Goal: Task Accomplishment & Management: Use online tool/utility

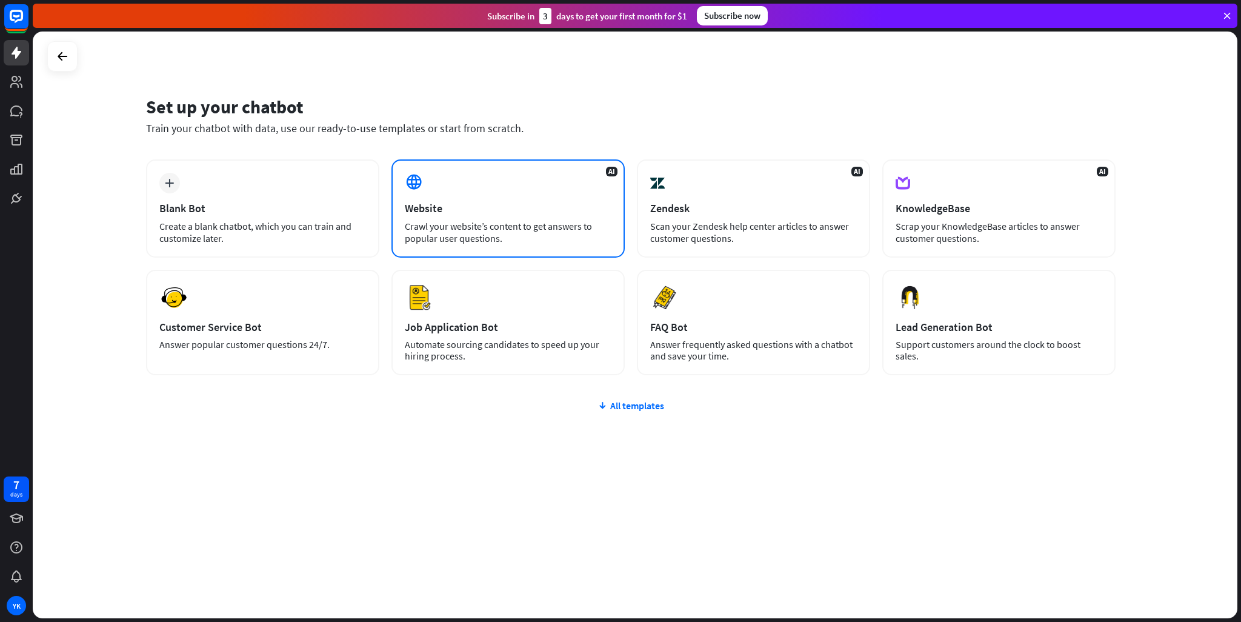
click at [480, 203] on div "Website" at bounding box center [508, 208] width 207 height 14
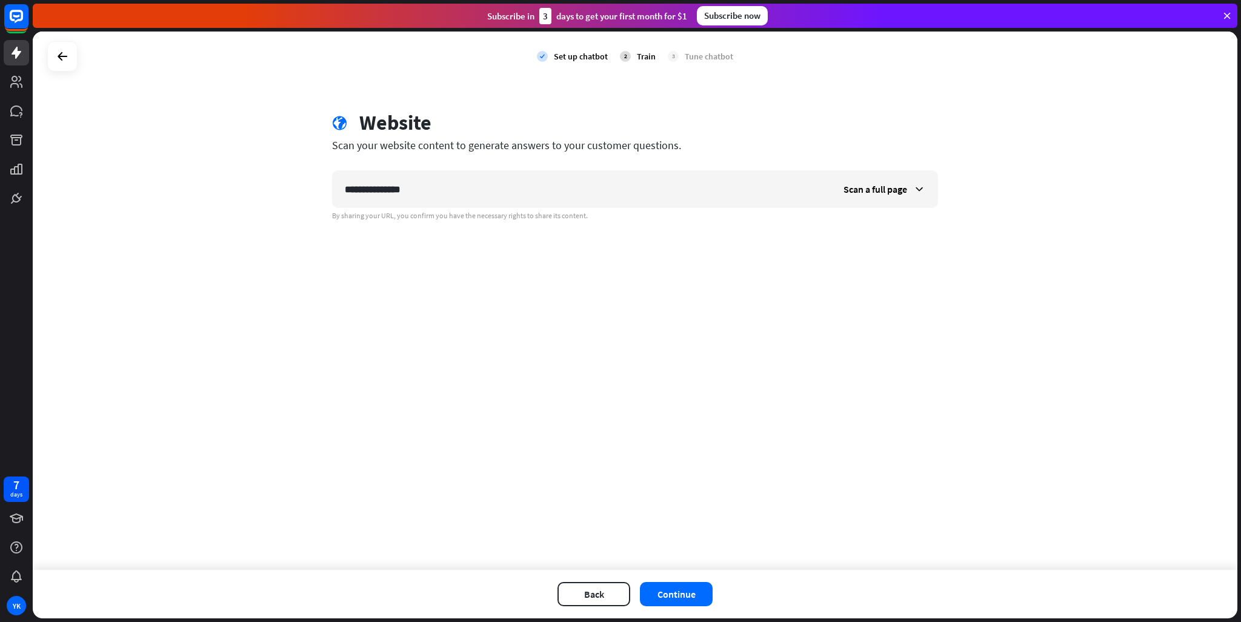
type input "**********"
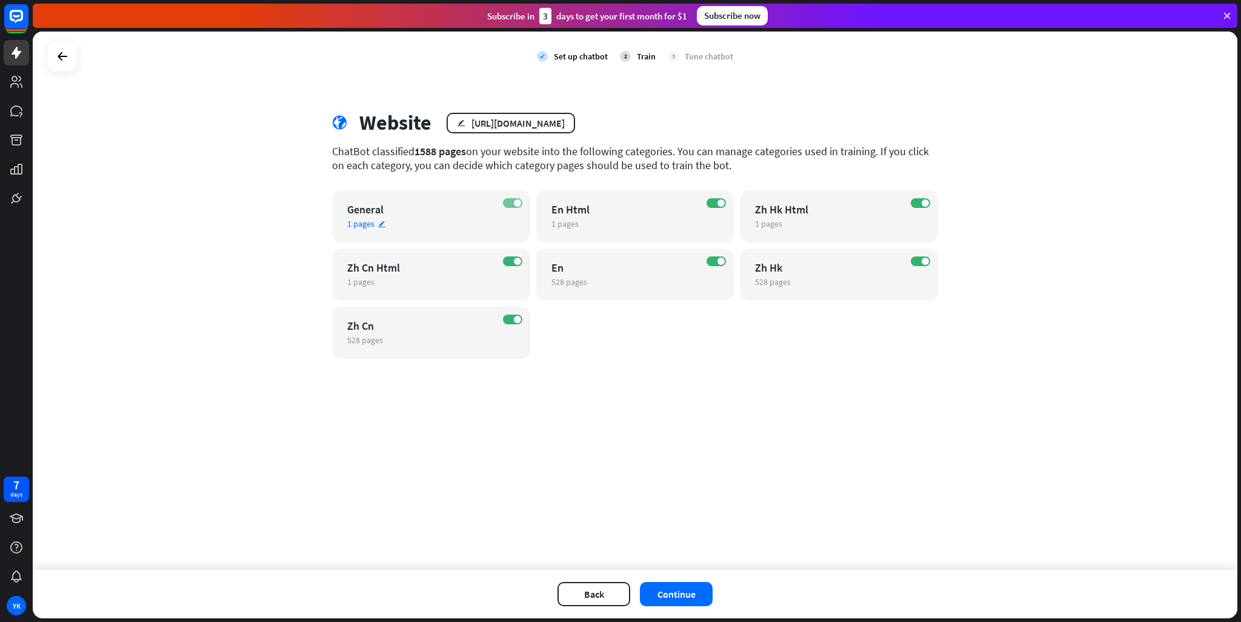
click at [507, 200] on label "ON" at bounding box center [512, 203] width 19 height 10
click at [517, 258] on span at bounding box center [517, 261] width 7 height 7
click at [516, 319] on span at bounding box center [517, 319] width 7 height 7
click at [722, 205] on span at bounding box center [720, 202] width 7 height 7
click at [928, 200] on span at bounding box center [925, 202] width 7 height 7
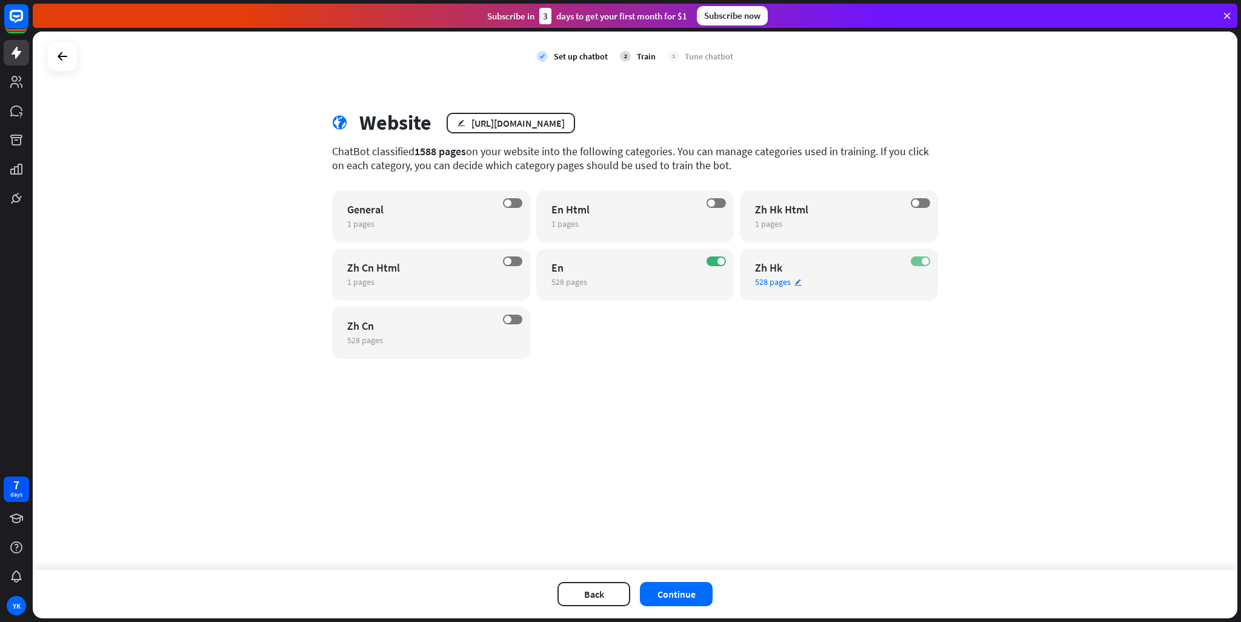
click at [925, 262] on span at bounding box center [925, 261] width 7 height 7
click at [691, 587] on button "Continue" at bounding box center [676, 594] width 73 height 24
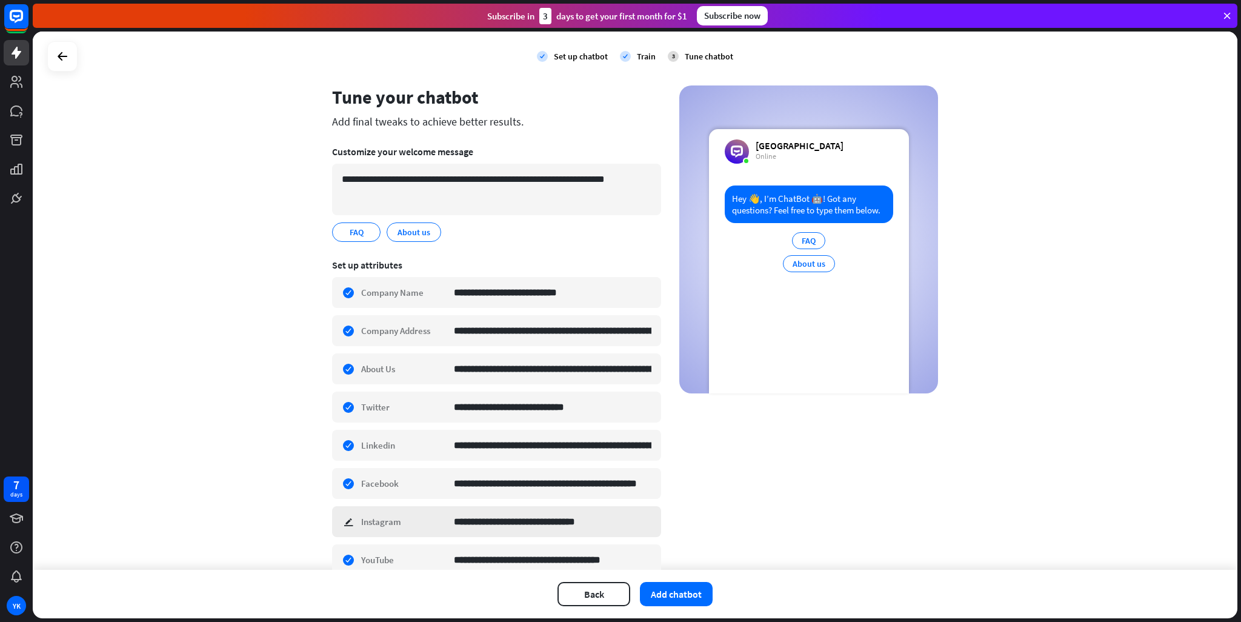
scroll to position [80, 0]
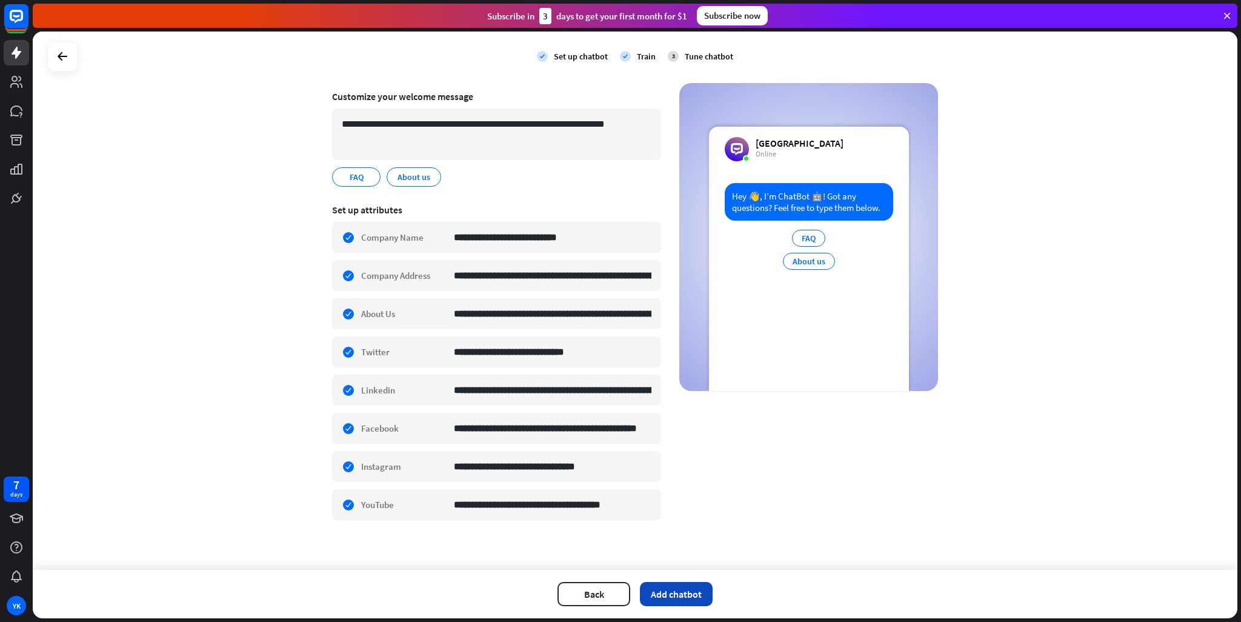
click at [670, 604] on button "Add chatbot" at bounding box center [676, 594] width 73 height 24
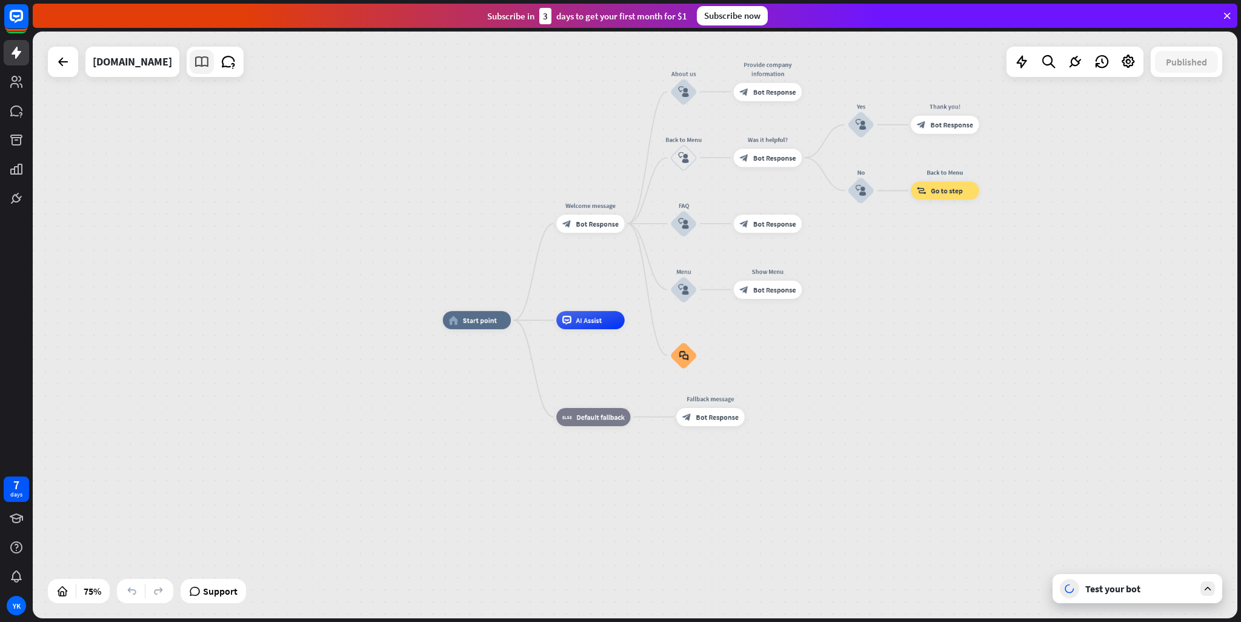
click at [194, 67] on icon at bounding box center [202, 62] width 16 height 16
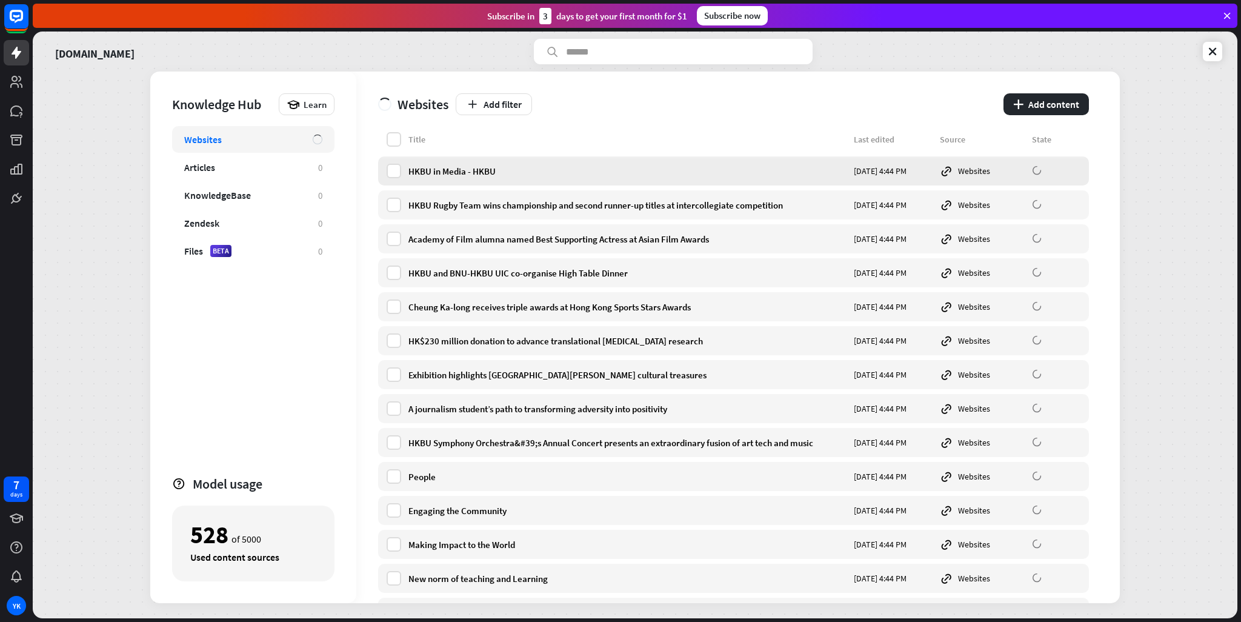
click at [601, 168] on div "HKBU in Media - HKBU" at bounding box center [627, 171] width 438 height 12
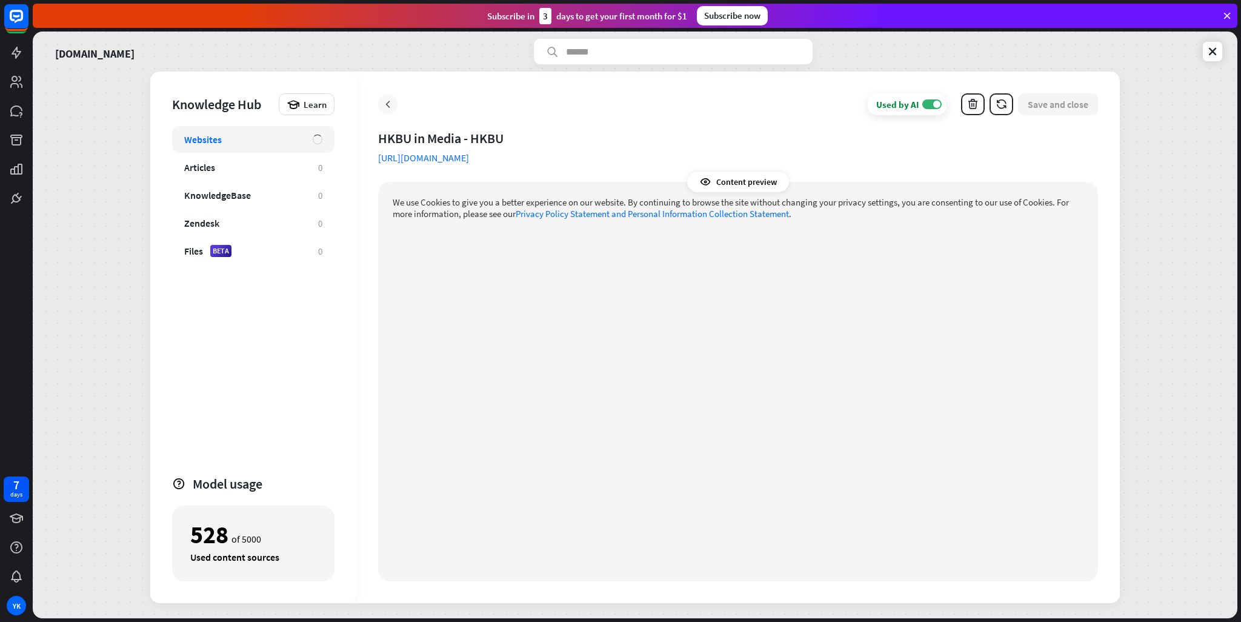
click at [387, 102] on icon at bounding box center [388, 104] width 12 height 12
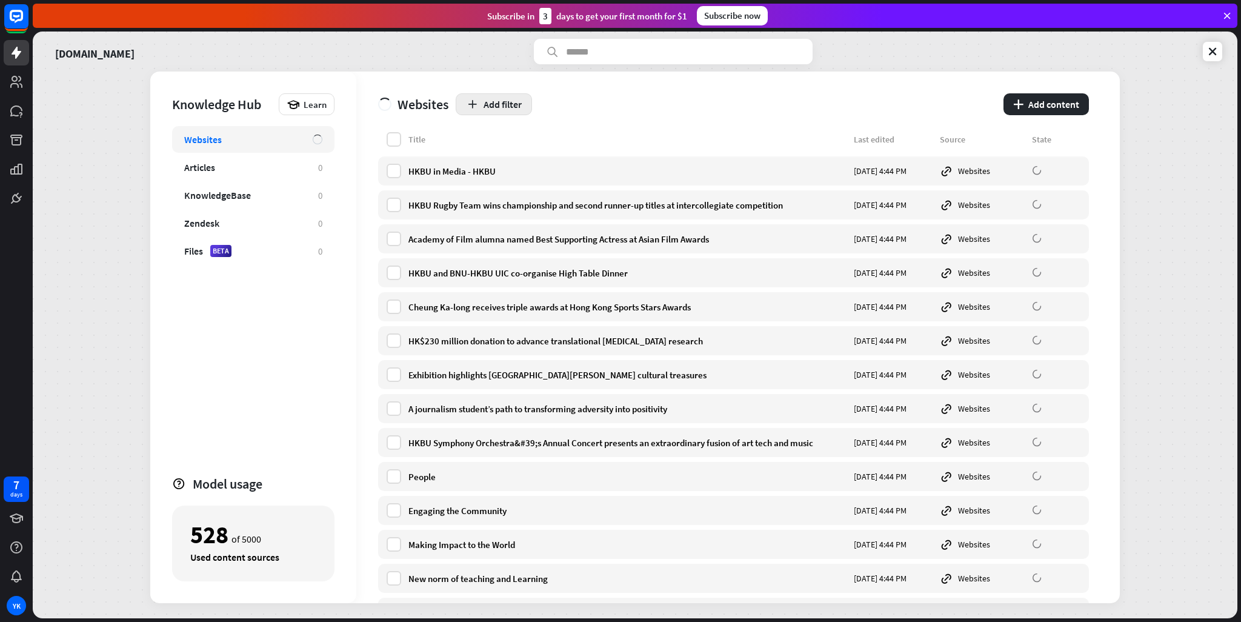
click at [494, 102] on button "Add filter" at bounding box center [494, 104] width 76 height 22
click at [504, 161] on div "globe Source" at bounding box center [500, 156] width 53 height 22
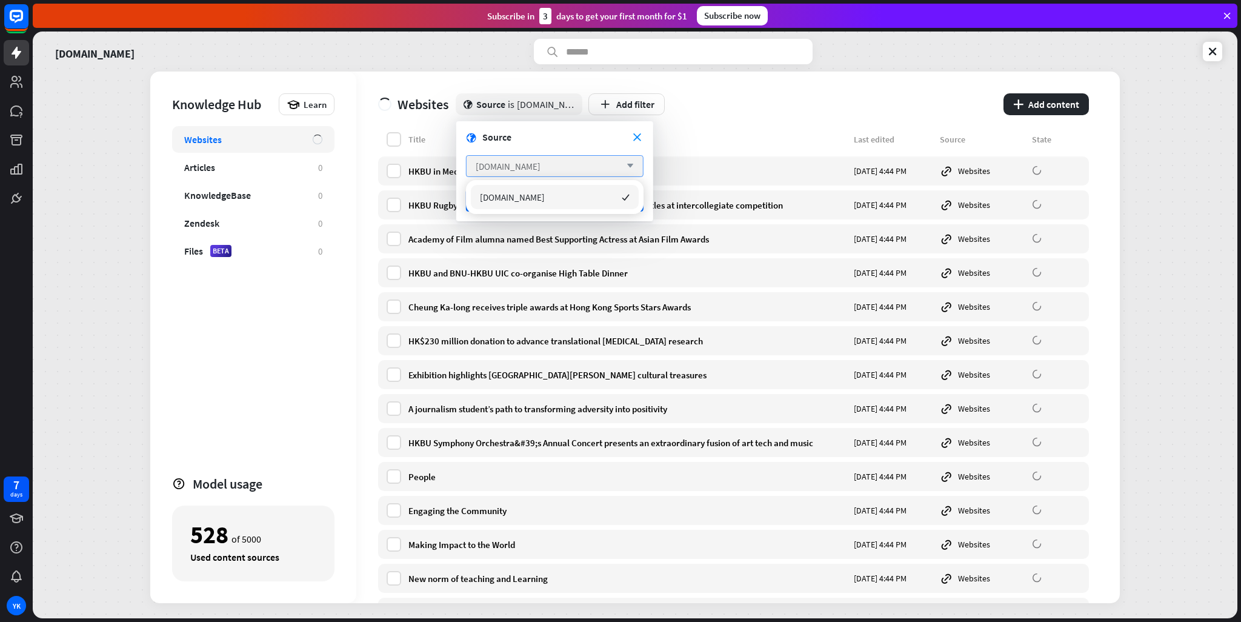
click at [633, 165] on icon "arrow_down" at bounding box center [626, 165] width 13 height 7
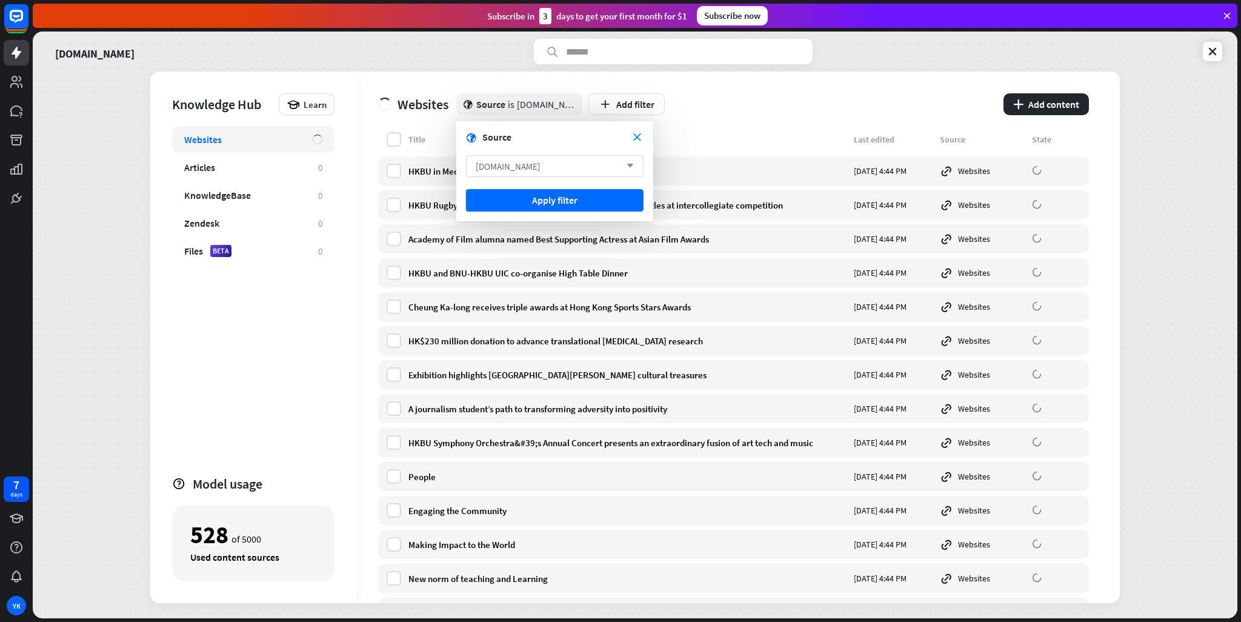
click at [633, 165] on icon "arrow_down" at bounding box center [626, 165] width 13 height 7
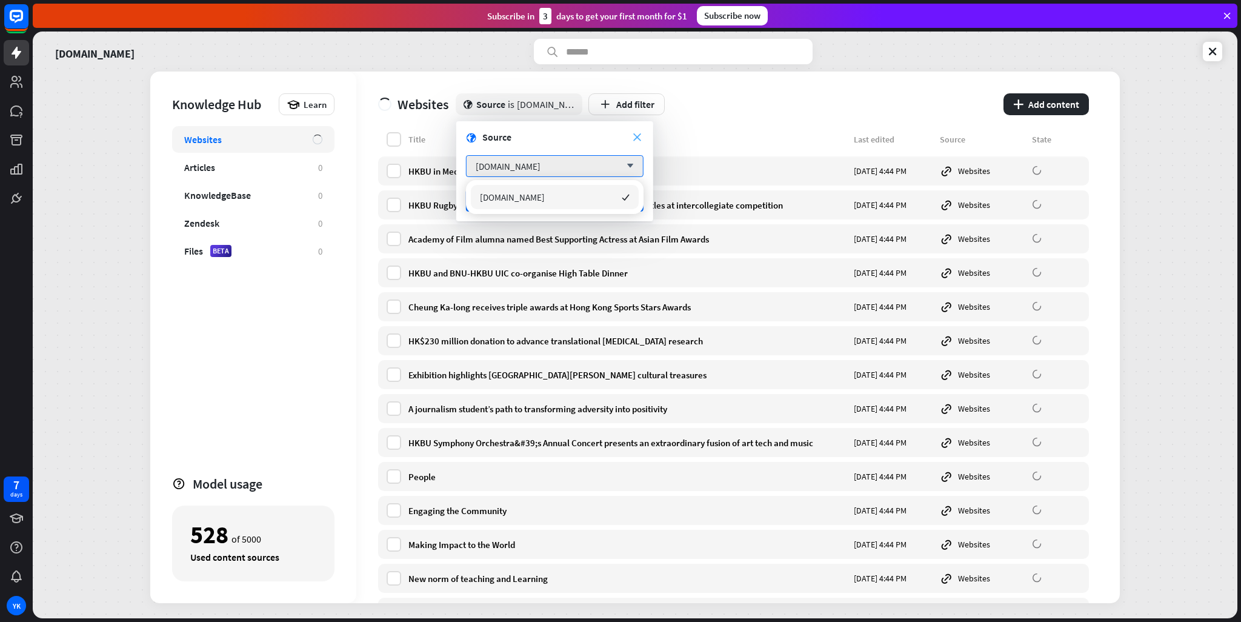
click at [637, 136] on icon "close" at bounding box center [637, 137] width 8 height 8
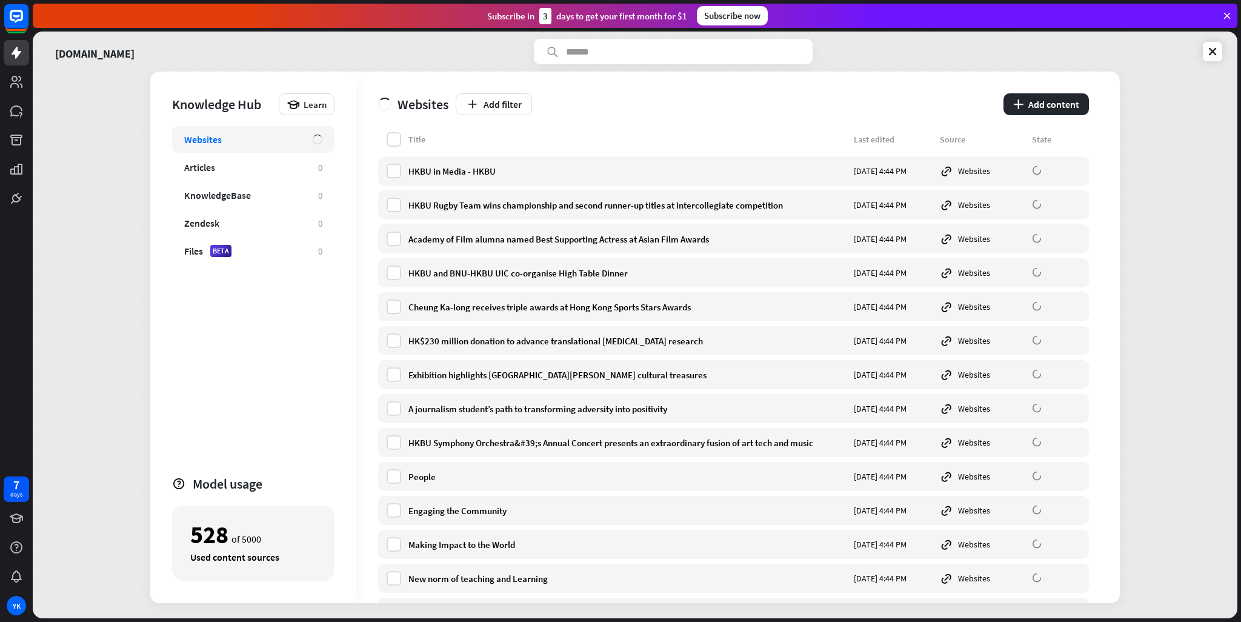
click at [668, 134] on div "Title" at bounding box center [627, 139] width 438 height 11
click at [22, 59] on icon at bounding box center [16, 52] width 15 height 15
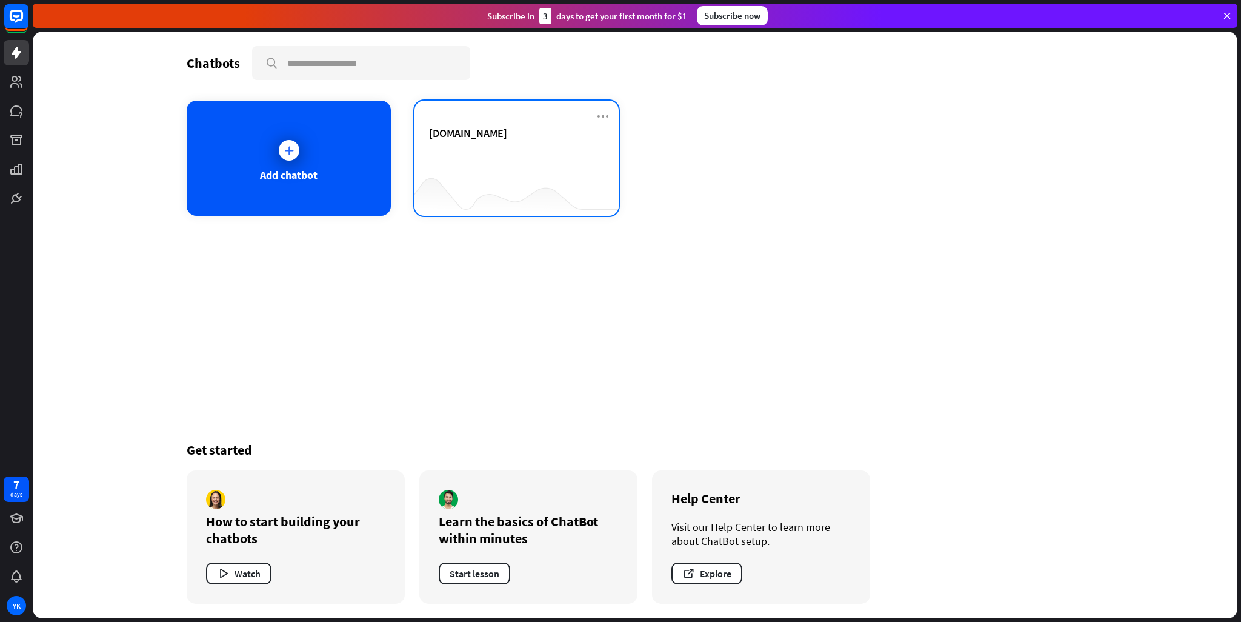
click at [459, 164] on div "[DOMAIN_NAME]" at bounding box center [516, 147] width 175 height 42
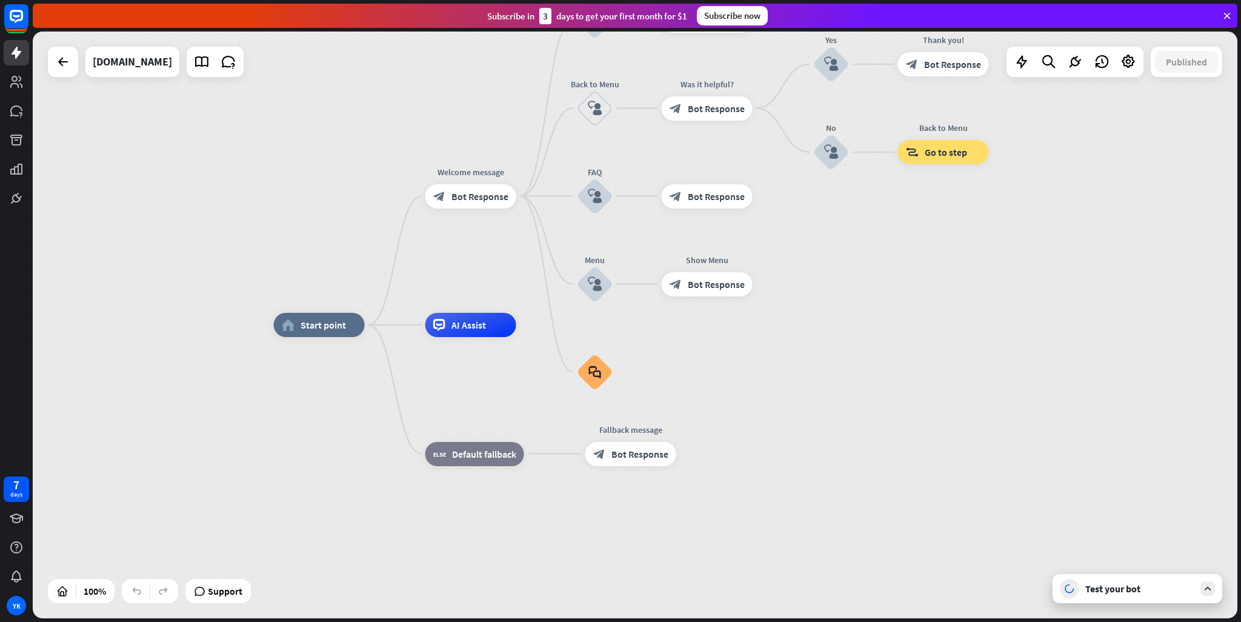
click at [1206, 583] on icon at bounding box center [1207, 588] width 11 height 11
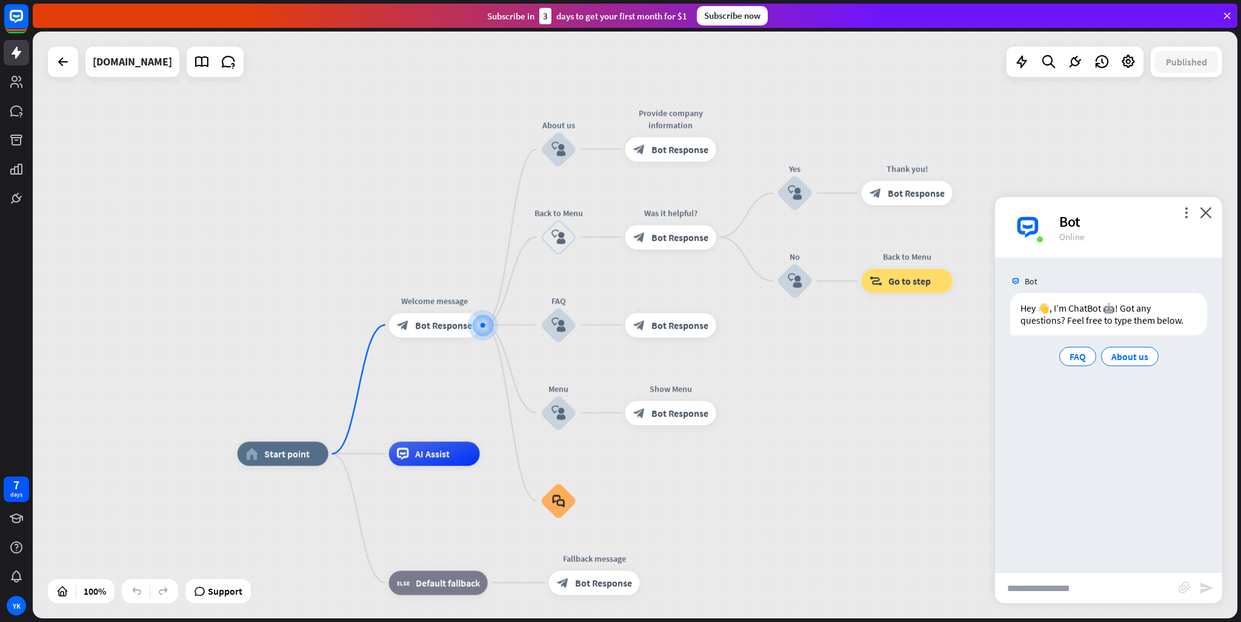
click at [1117, 586] on input "text" at bounding box center [1087, 588] width 184 height 30
type input "**********"
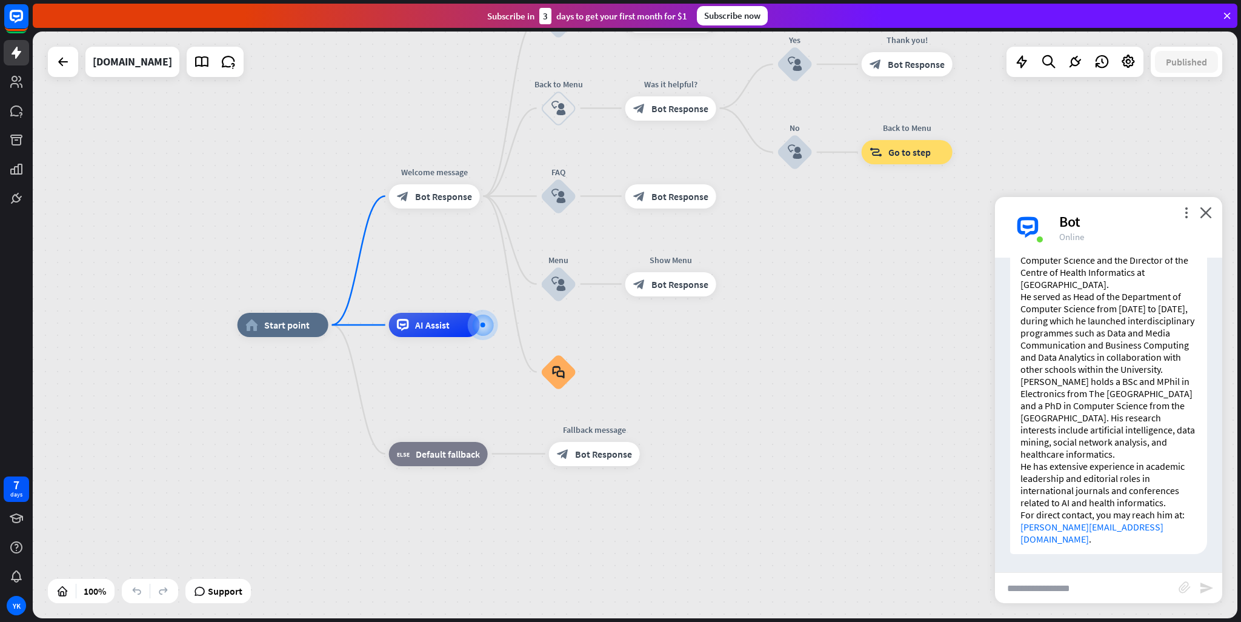
scroll to position [239, 0]
